Goal: Navigation & Orientation: Find specific page/section

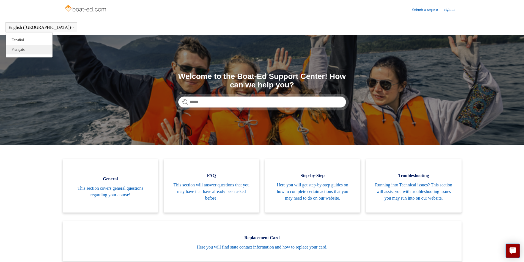
click at [23, 52] on link "Français" at bounding box center [29, 50] width 46 height 10
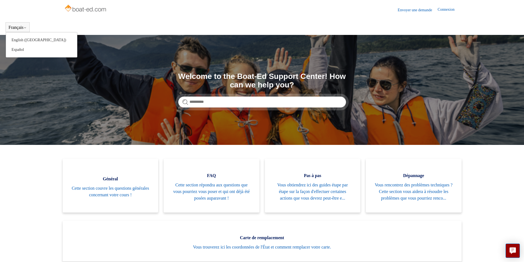
click at [27, 27] on icon at bounding box center [24, 27] width 3 height 3
click at [22, 52] on link "Español" at bounding box center [41, 50] width 71 height 10
